Goal: Book appointment/travel/reservation

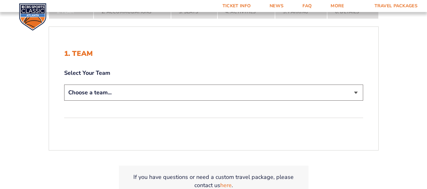
scroll to position [114, 0]
click at [319, 92] on select "Choose a team... [US_STATE] Wildcats [US_STATE] State Buckeyes [US_STATE] Tar H…" at bounding box center [213, 94] width 299 height 16
select select "20108"
click at [64, 86] on select "Choose a team... [US_STATE] Wildcats [US_STATE] State Buckeyes [US_STATE] Tar H…" at bounding box center [213, 94] width 299 height 16
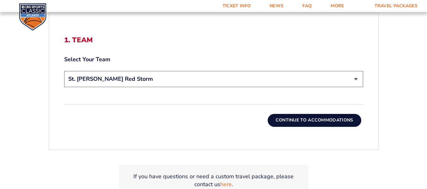
scroll to position [172, 0]
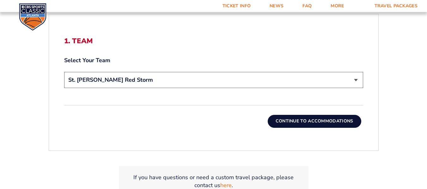
click at [312, 120] on button "Continue To Accommodations" at bounding box center [315, 121] width 94 height 13
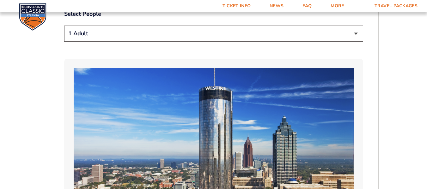
scroll to position [358, 0]
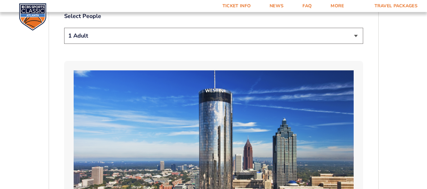
click at [352, 40] on select "1 Adult 2 Adults 3 Adults 4 Adults 2 Adults + 1 Child 2 Adults + 2 Children 2 A…" at bounding box center [213, 36] width 299 height 16
select select "2 Adults"
click at [64, 28] on select "1 Adult 2 Adults 3 Adults 4 Adults 2 Adults + 1 Child 2 Adults + 2 Children 2 A…" at bounding box center [213, 36] width 299 height 16
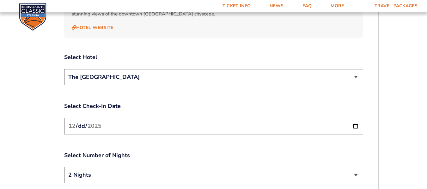
scroll to position [720, 0]
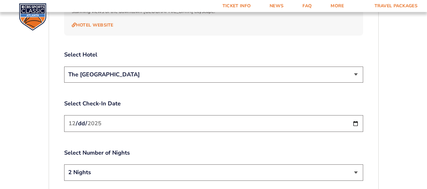
click at [361, 69] on select "The [GEOGRAPHIC_DATA]" at bounding box center [213, 75] width 299 height 16
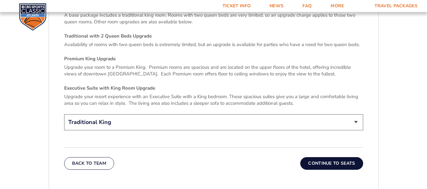
scroll to position [960, 0]
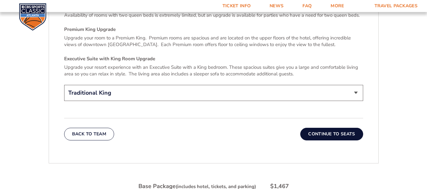
click at [358, 86] on select "Traditional King Traditional with 2 Queen Beds Upgrade (+$45 per night) Premium…" at bounding box center [213, 93] width 299 height 16
click at [338, 128] on button "Continue To Seats" at bounding box center [331, 134] width 63 height 13
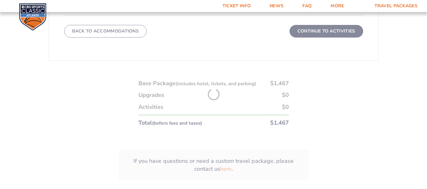
scroll to position [394, 0]
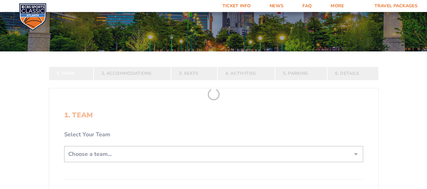
scroll to position [68, 0]
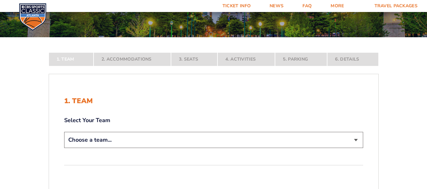
click at [346, 152] on div "1. Team Select Your Team Choose a team... [US_STATE] Wildcats [US_STATE] State …" at bounding box center [213, 136] width 329 height 109
click at [347, 147] on select "Choose a team... [US_STATE] Wildcats [US_STATE] State Buckeyes [US_STATE] Tar H…" at bounding box center [213, 140] width 299 height 16
select select "20108"
click at [64, 148] on select "Choose a team... [US_STATE] Wildcats [US_STATE] State Buckeyes [US_STATE] Tar H…" at bounding box center [213, 140] width 299 height 16
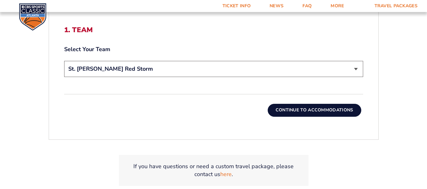
scroll to position [184, 0]
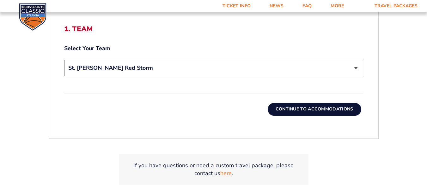
click at [320, 106] on button "Continue To Accommodations" at bounding box center [315, 109] width 94 height 13
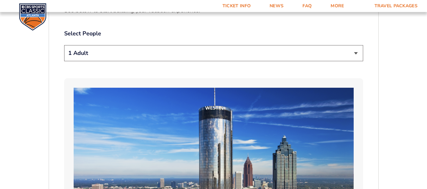
scroll to position [334, 0]
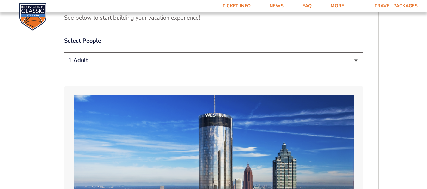
click at [330, 64] on select "1 Adult 2 Adults 3 Adults 4 Adults 2 Adults + 1 Child 2 Adults + 2 Children 2 A…" at bounding box center [213, 60] width 299 height 16
select select "2 Adults"
click at [64, 52] on select "1 Adult 2 Adults 3 Adults 4 Adults 2 Adults + 1 Child 2 Adults + 2 Children 2 A…" at bounding box center [213, 60] width 299 height 16
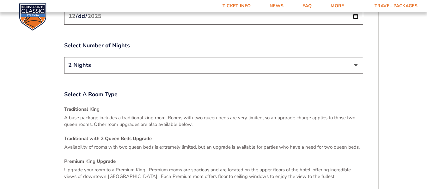
scroll to position [825, 0]
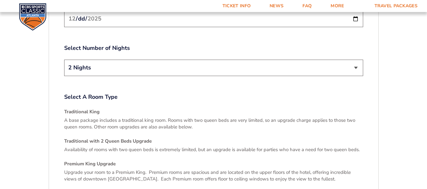
click at [352, 65] on select "2 Nights 3 Nights" at bounding box center [213, 68] width 299 height 16
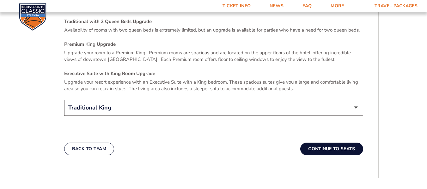
scroll to position [999, 0]
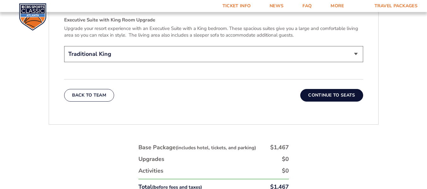
click at [350, 89] on button "Continue To Seats" at bounding box center [331, 95] width 63 height 13
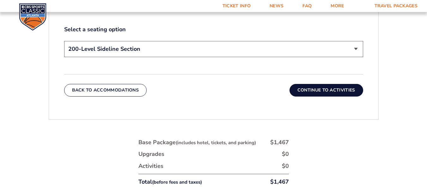
scroll to position [332, 0]
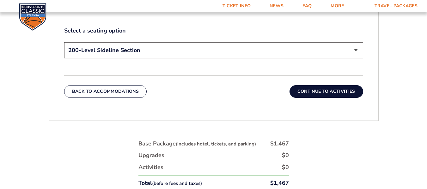
click at [349, 52] on select "200-Level Sideline Section 100-Level Corner Seat Upgrade (+$120 per person) 100…" at bounding box center [213, 50] width 299 height 16
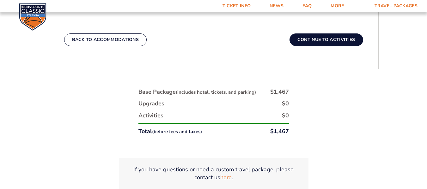
scroll to position [334, 0]
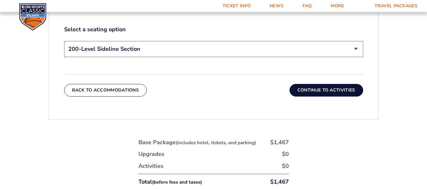
click at [333, 92] on button "Continue To Activities" at bounding box center [327, 90] width 74 height 13
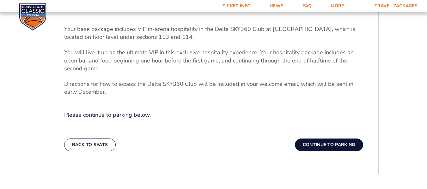
scroll to position [201, 0]
